Goal: Navigation & Orientation: Find specific page/section

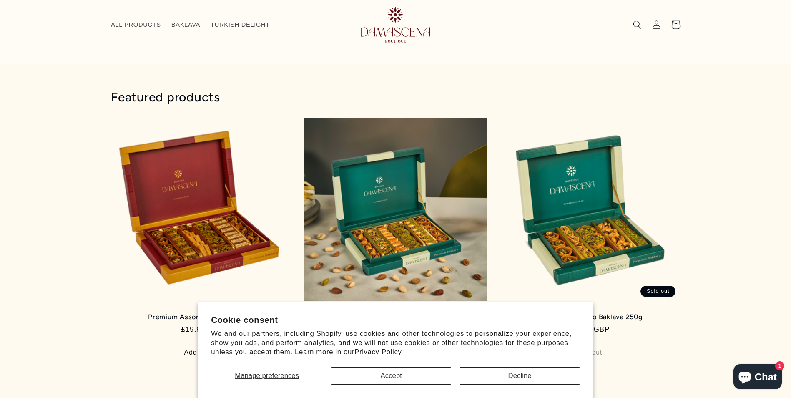
scroll to position [447, 0]
click at [392, 376] on button "Accept" at bounding box center [391, 376] width 120 height 18
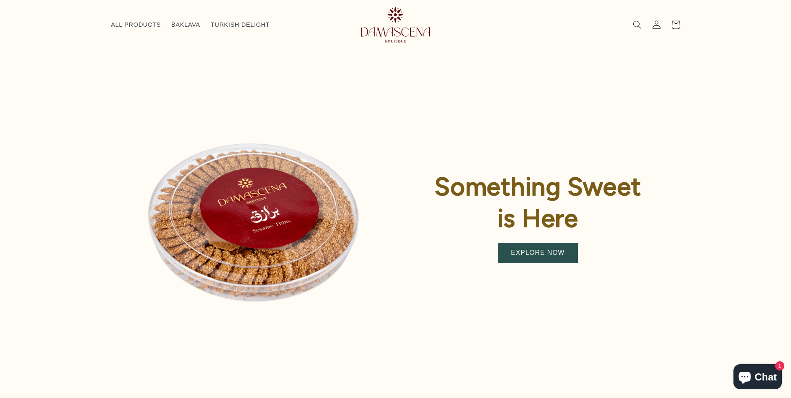
scroll to position [0, 0]
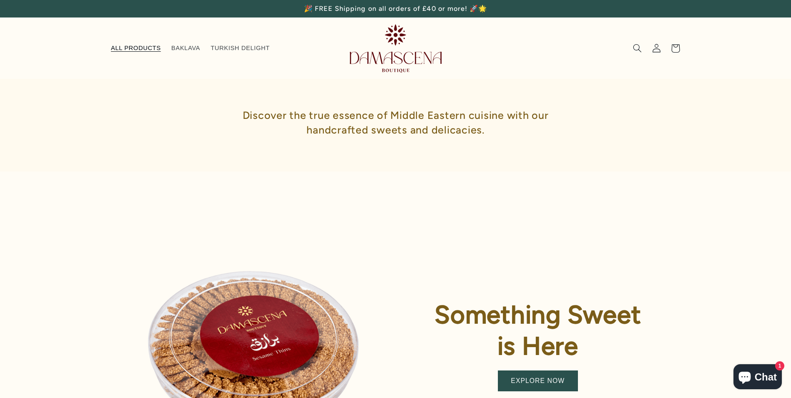
click at [147, 44] on span "ALL PRODUCTS" at bounding box center [136, 48] width 50 height 8
click at [217, 48] on span "TURKISH DELIGHT" at bounding box center [239, 48] width 59 height 8
